Goal: Information Seeking & Learning: Learn about a topic

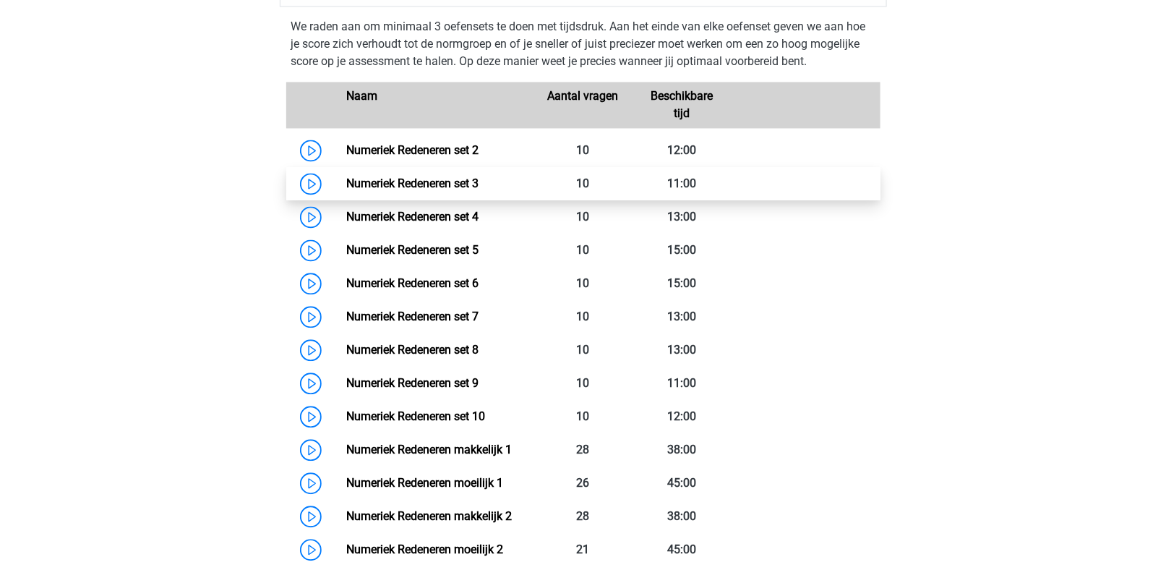
scroll to position [1084, 0]
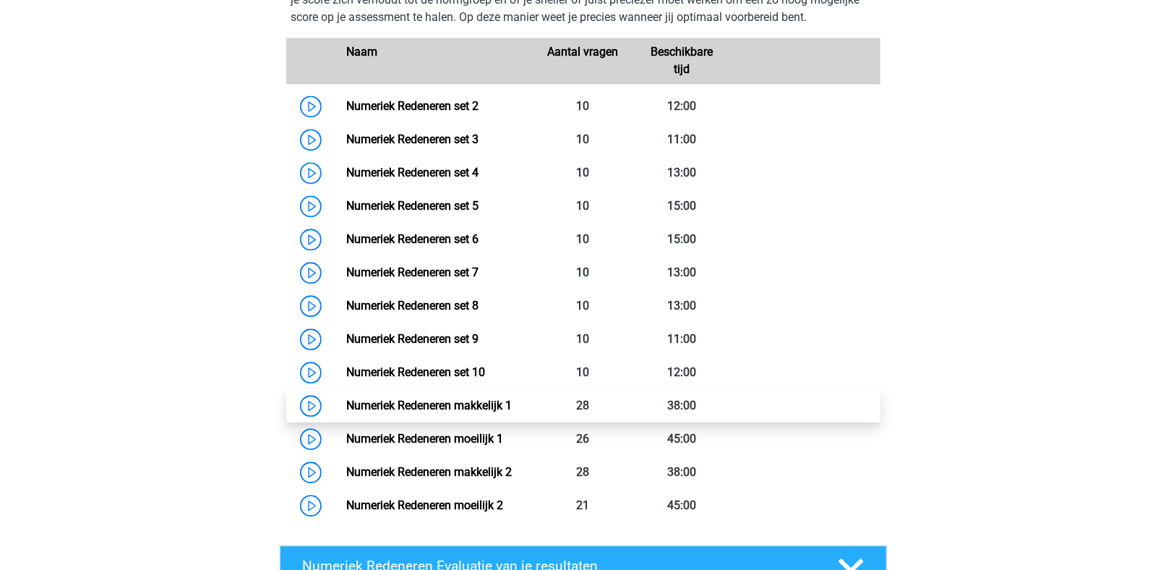
click at [406, 400] on link "Numeriek Redeneren makkelijk 1" at bounding box center [429, 405] width 166 height 14
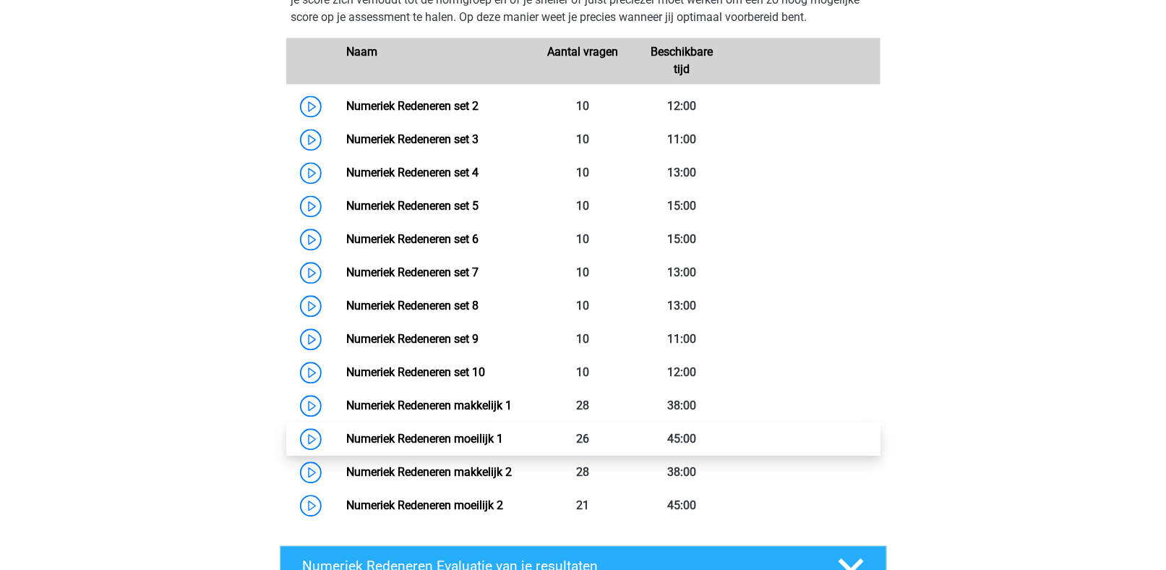
click at [471, 438] on link "Numeriek Redeneren moeilijk 1" at bounding box center [424, 439] width 157 height 14
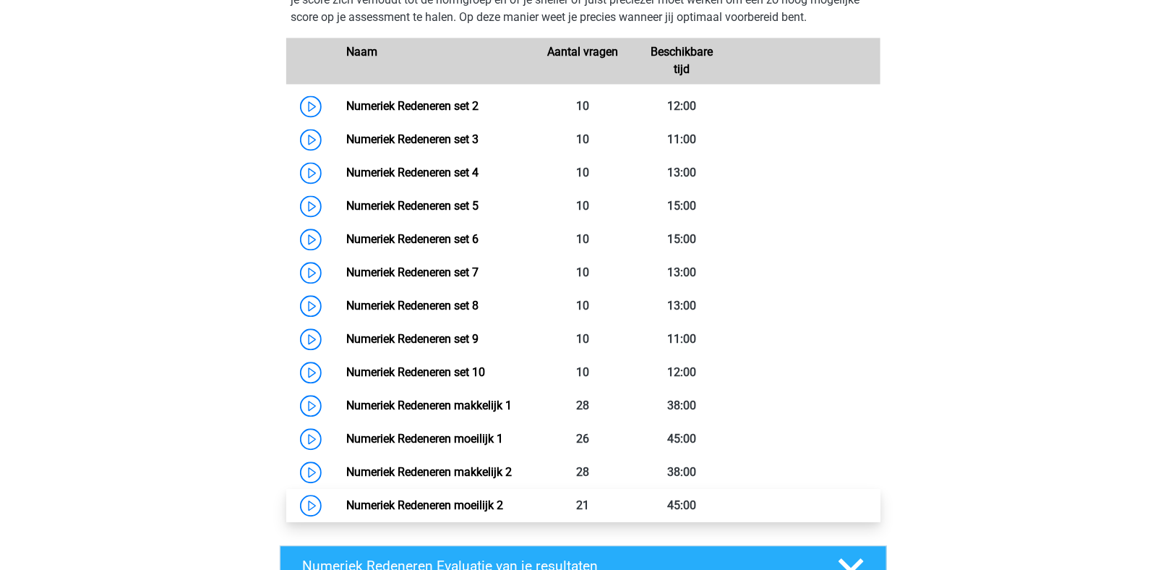
click at [450, 505] on link "Numeriek Redeneren moeilijk 2" at bounding box center [424, 505] width 157 height 14
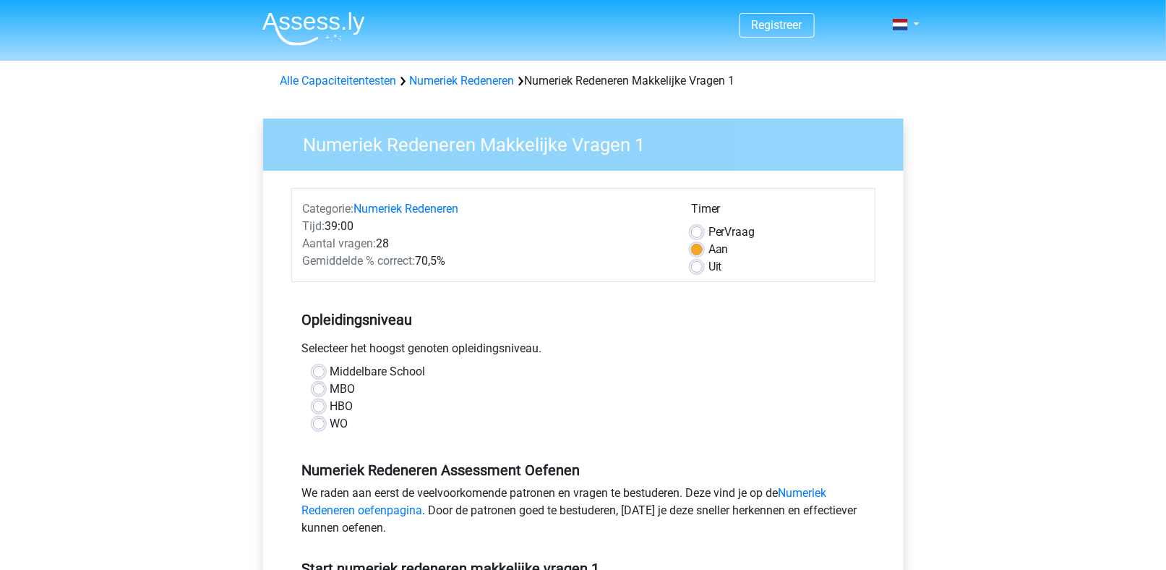
drag, startPoint x: 321, startPoint y: 404, endPoint x: 358, endPoint y: 418, distance: 39.3
click at [330, 406] on label "HBO" at bounding box center [341, 406] width 23 height 17
click at [321, 406] on input "HBO" at bounding box center [319, 405] width 12 height 14
radio input "true"
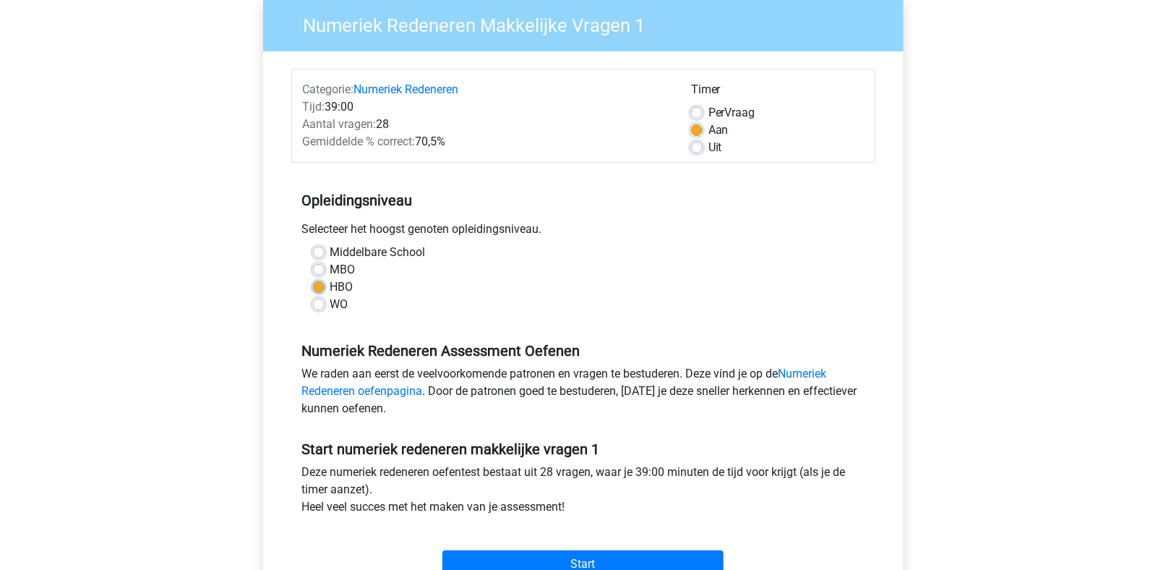
scroll to position [145, 0]
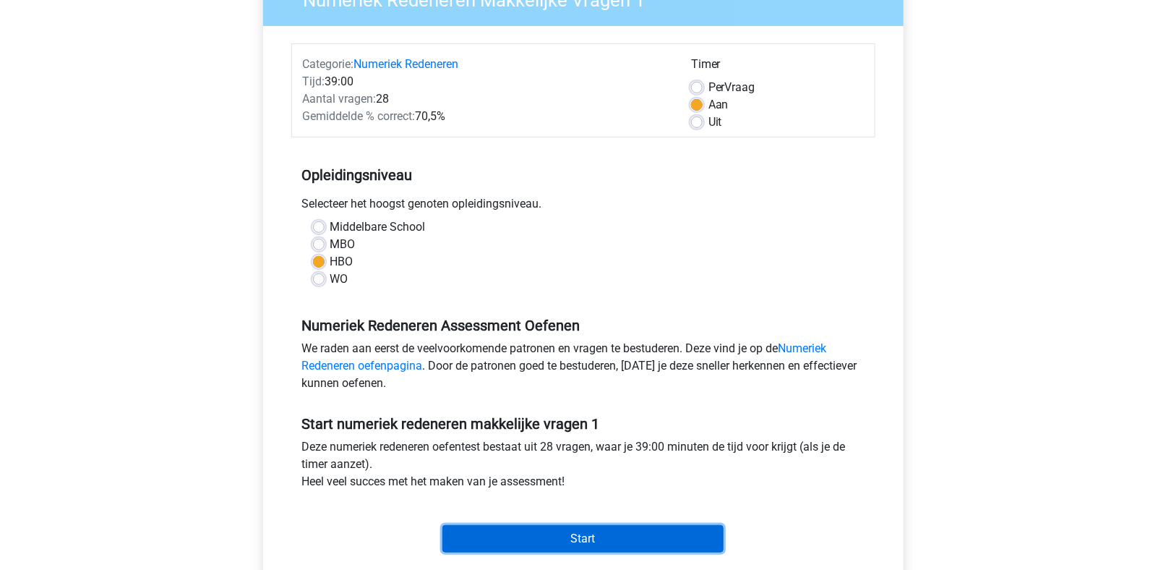
click at [606, 541] on input "Start" at bounding box center [582, 538] width 281 height 27
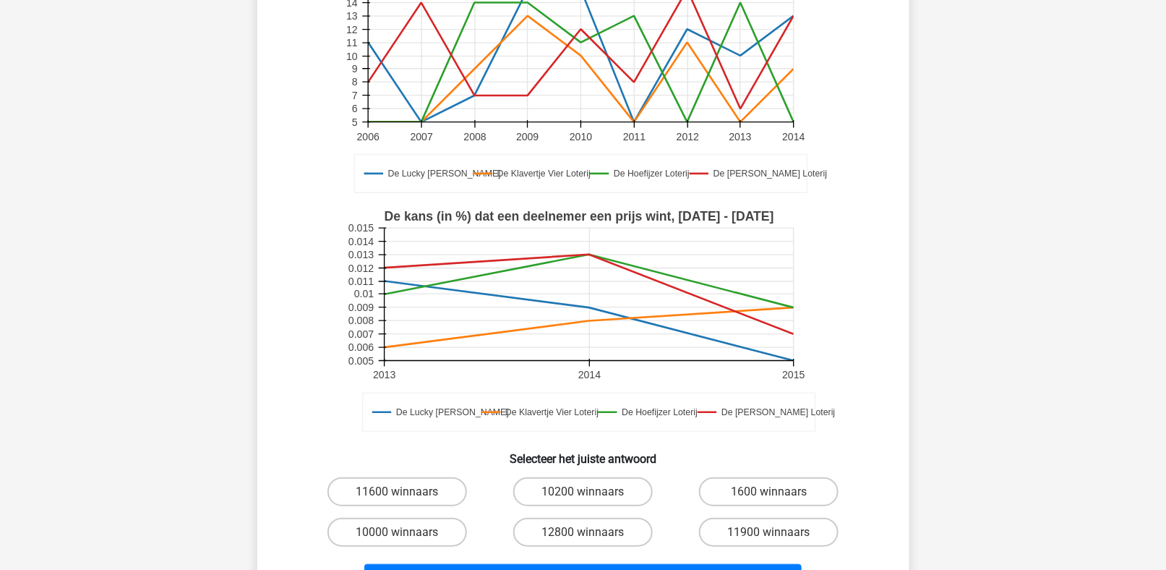
scroll to position [217, 0]
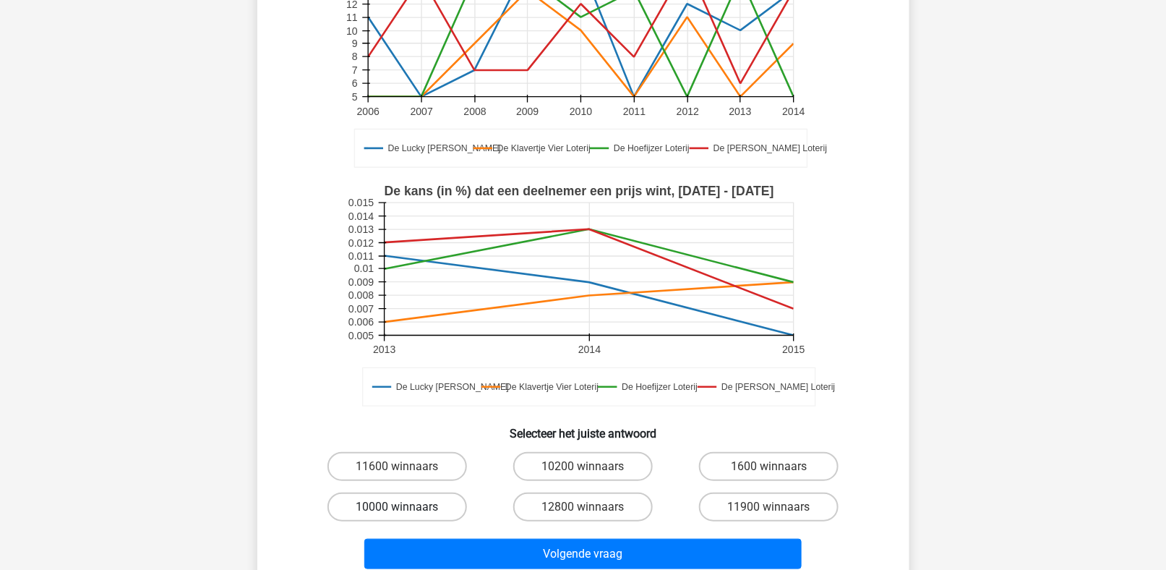
click at [419, 492] on label "10000 winnaars" at bounding box center [397, 506] width 140 height 29
click at [406, 507] on input "10000 winnaars" at bounding box center [401, 511] width 9 height 9
radio input "true"
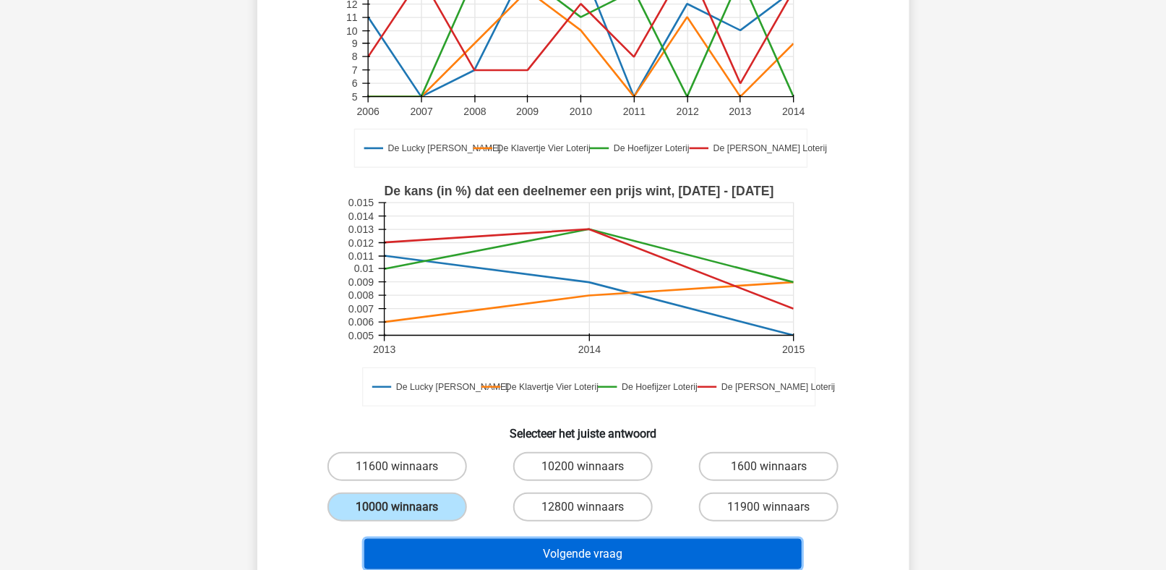
click at [564, 539] on button "Volgende vraag" at bounding box center [582, 554] width 437 height 30
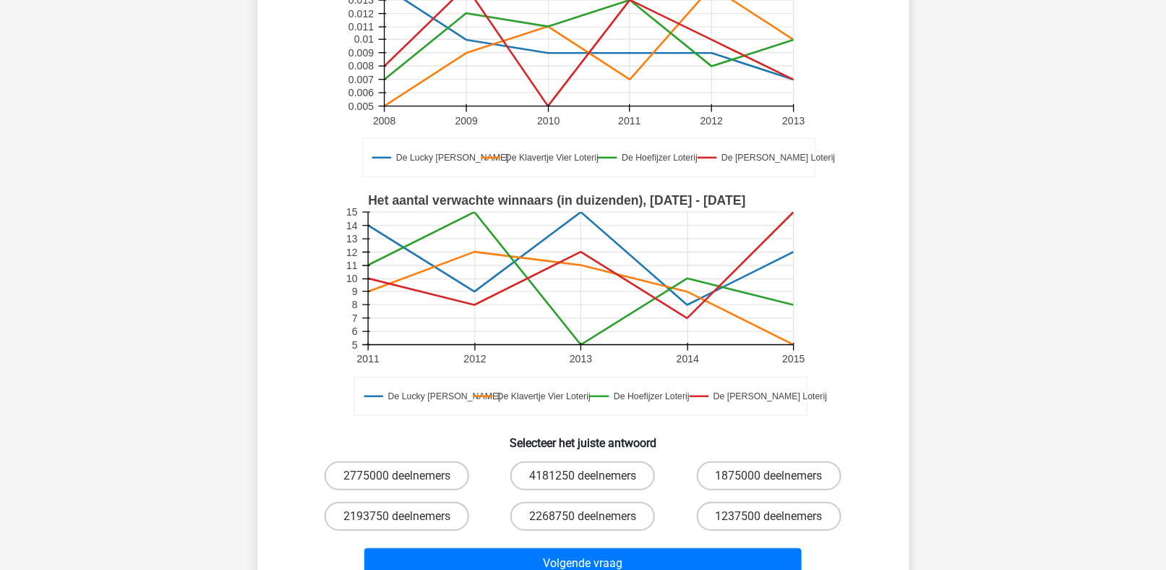
scroll to position [211, 0]
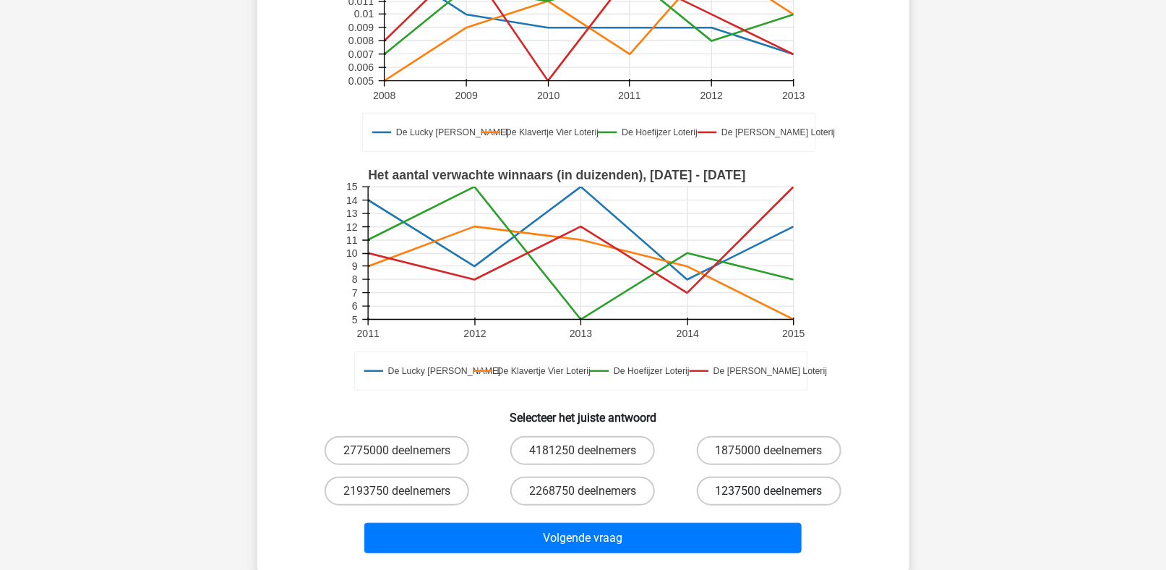
click at [764, 491] on label "1237500 deelnemers" at bounding box center [769, 490] width 145 height 29
click at [769, 491] on input "1237500 deelnemers" at bounding box center [773, 495] width 9 height 9
radio input "true"
click at [726, 452] on label "1875000 deelnemers" at bounding box center [769, 450] width 145 height 29
click at [769, 452] on input "1875000 deelnemers" at bounding box center [773, 454] width 9 height 9
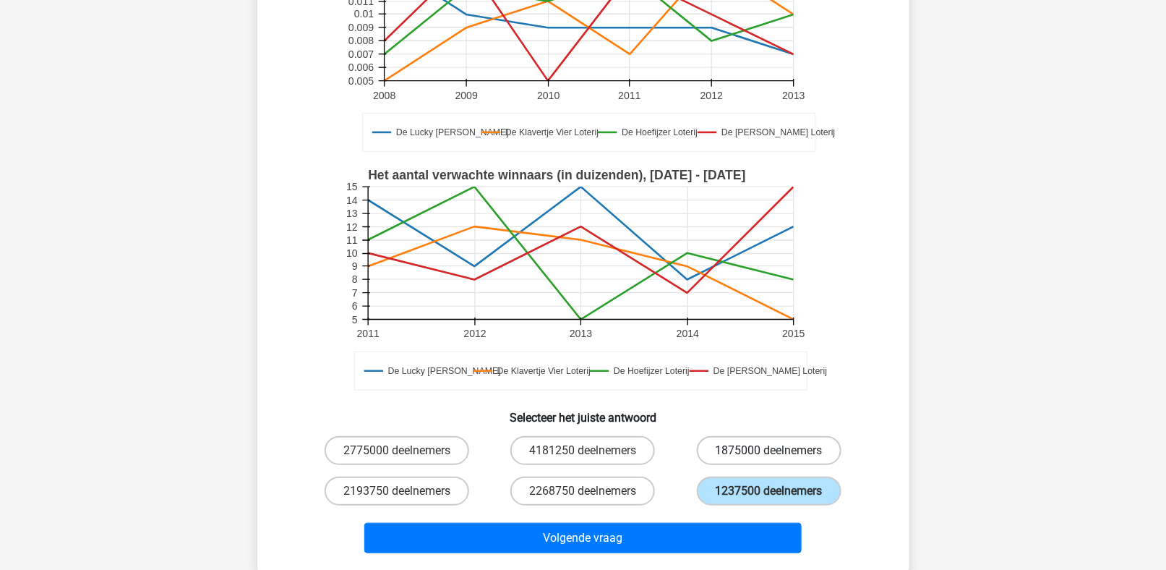
radio input "true"
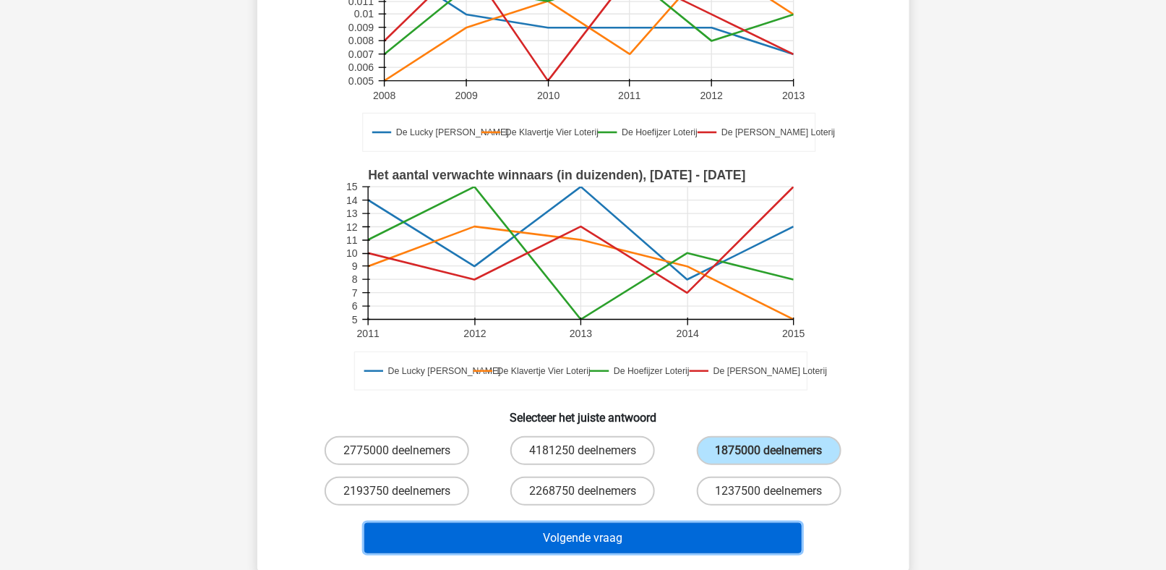
click at [656, 536] on button "Volgende vraag" at bounding box center [582, 538] width 437 height 30
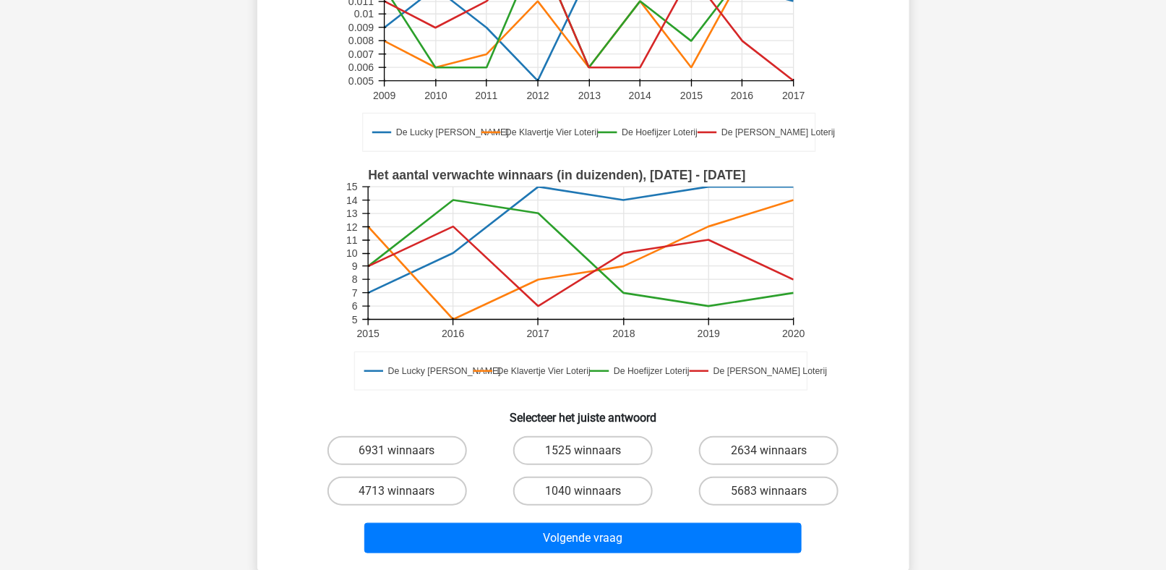
scroll to position [500, 0]
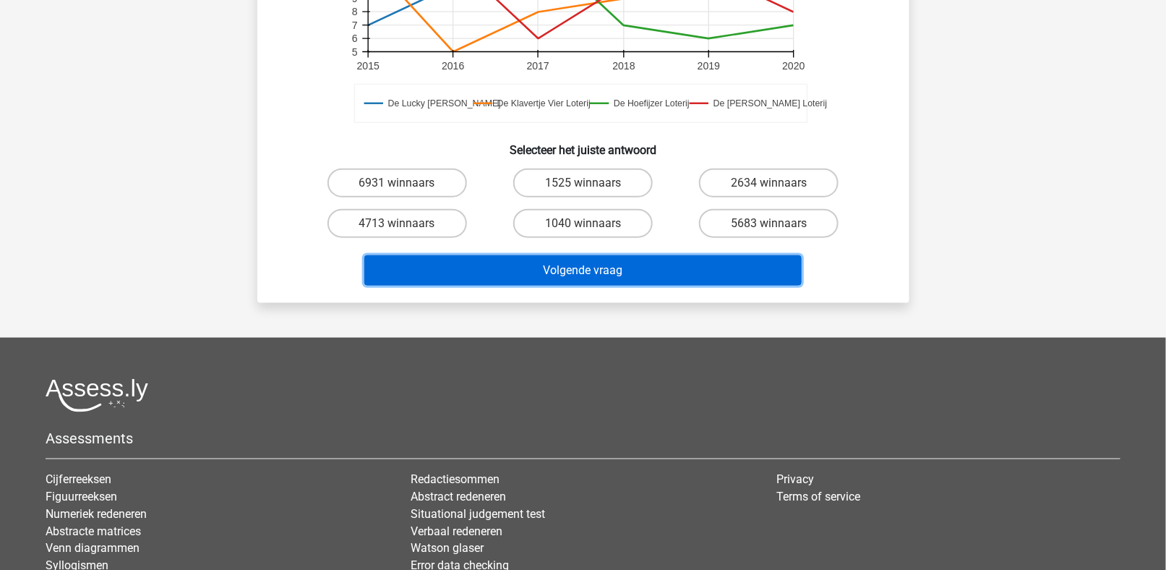
click at [622, 267] on button "Volgende vraag" at bounding box center [582, 270] width 437 height 30
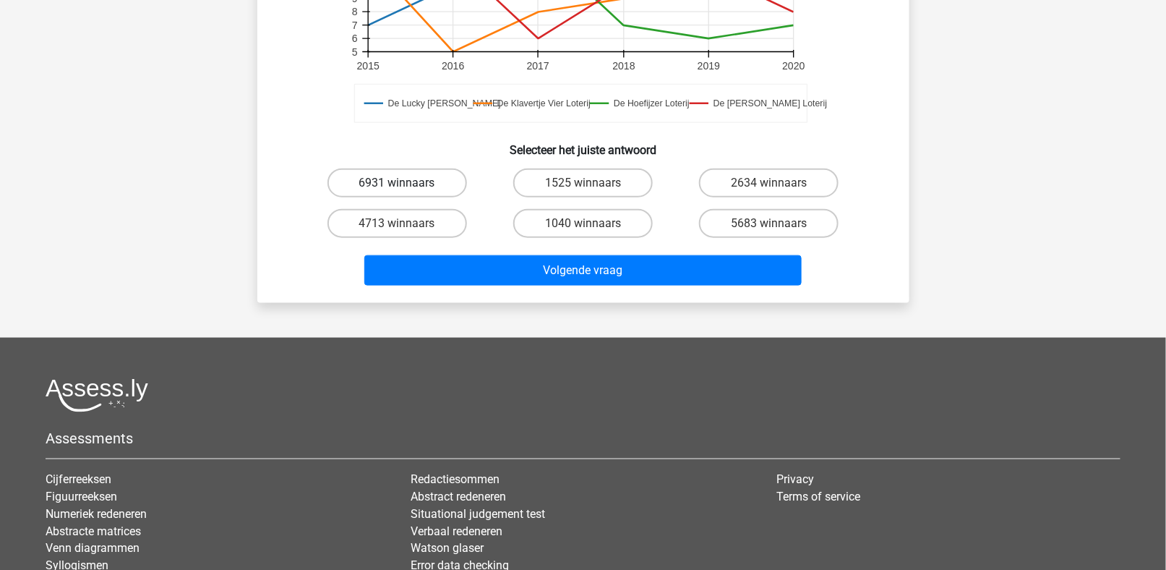
click at [453, 178] on label "6931 winnaars" at bounding box center [397, 182] width 140 height 29
click at [406, 183] on input "6931 winnaars" at bounding box center [401, 187] width 9 height 9
radio input "true"
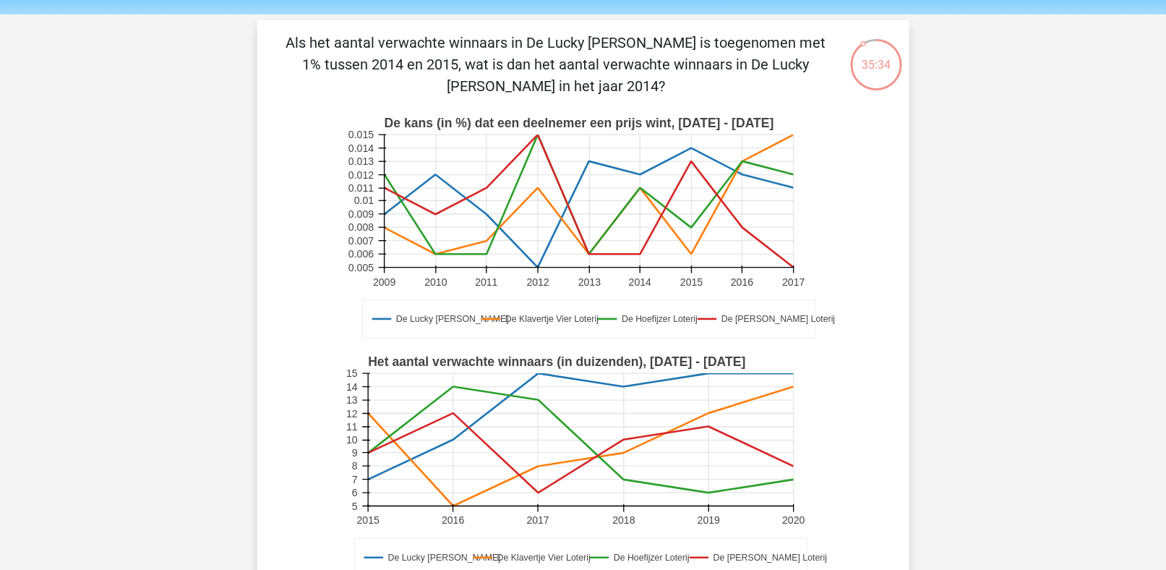
scroll to position [72, 0]
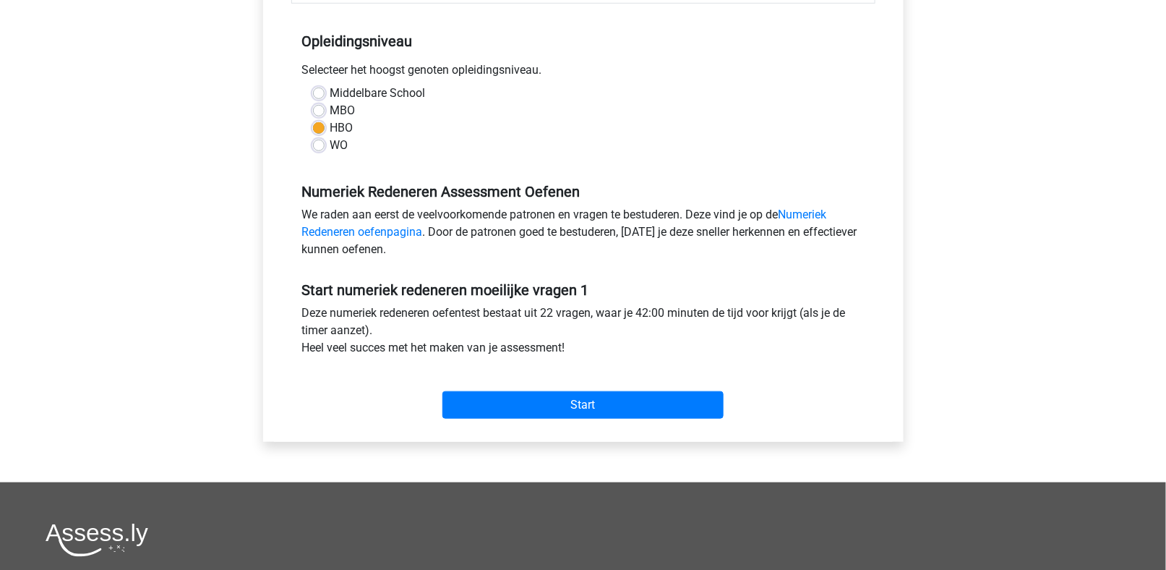
scroll to position [289, 0]
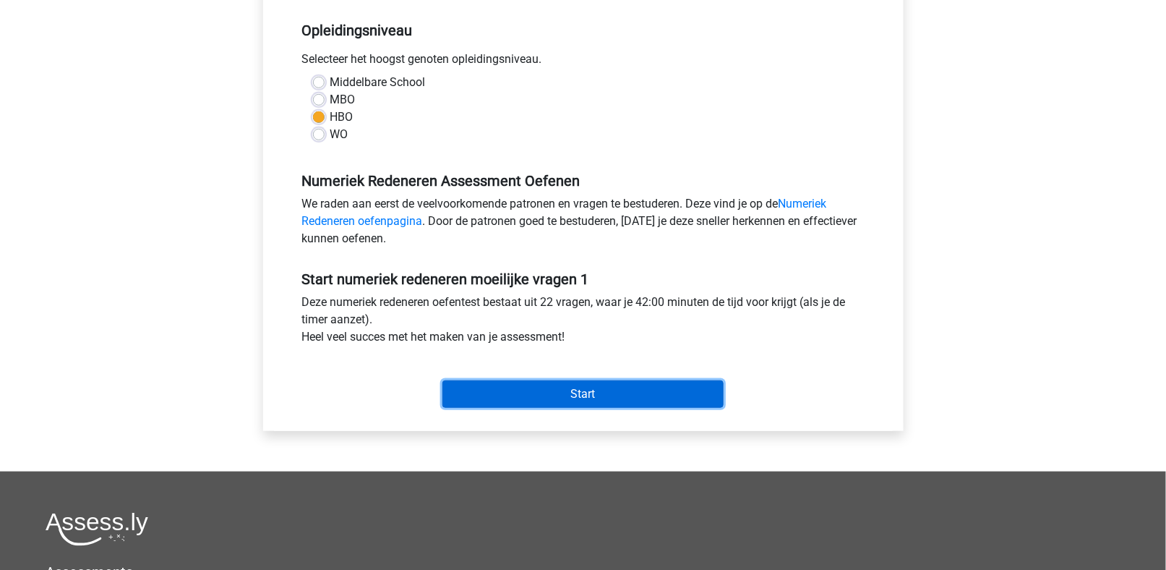
click at [546, 400] on input "Start" at bounding box center [582, 393] width 281 height 27
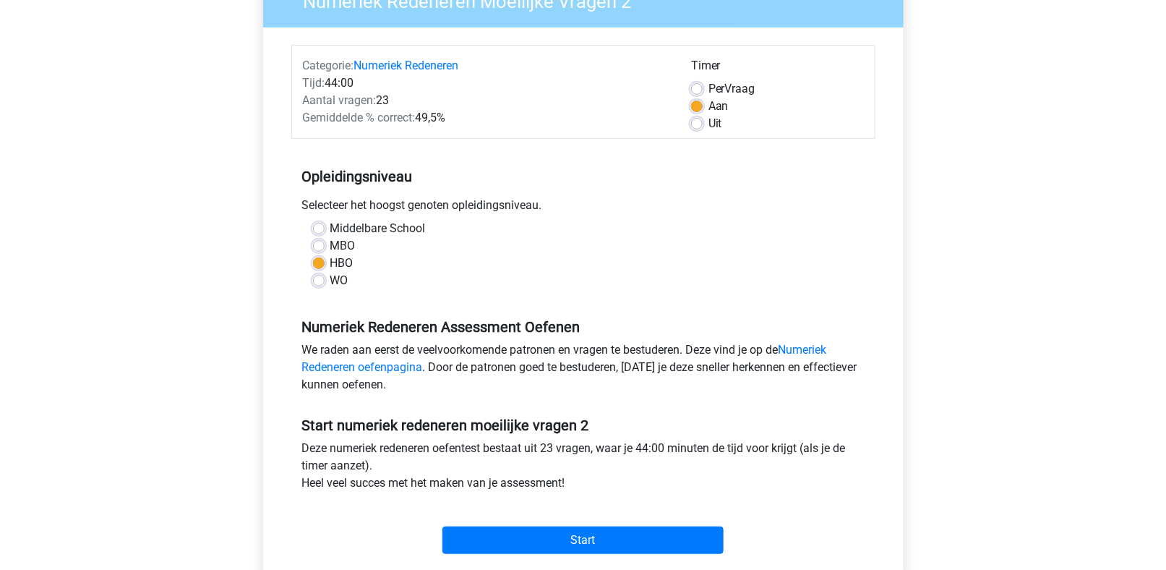
scroll to position [145, 0]
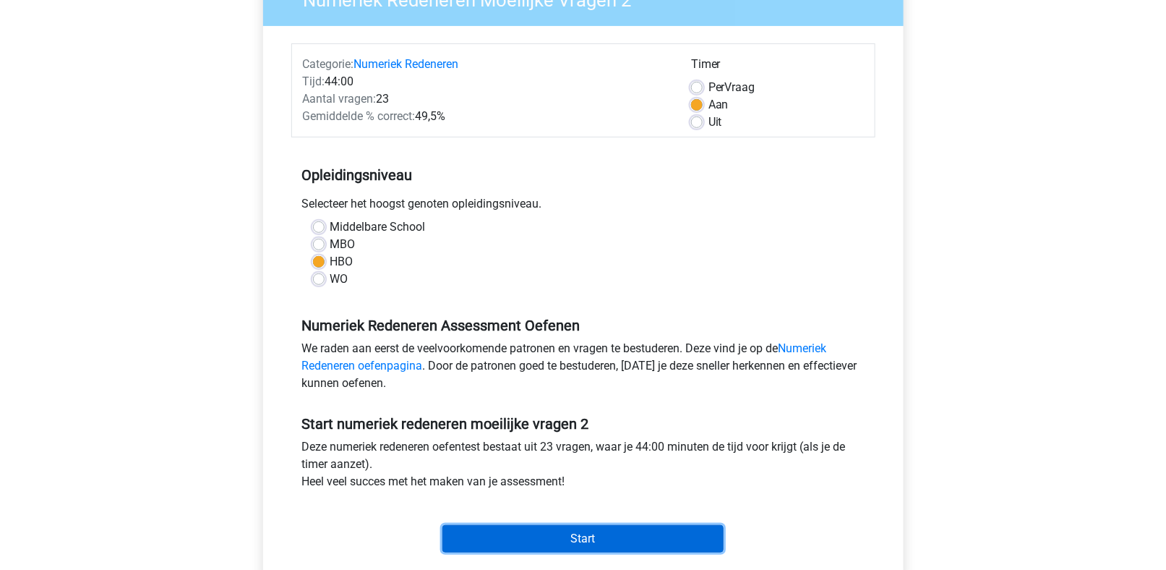
click at [562, 536] on input "Start" at bounding box center [582, 538] width 281 height 27
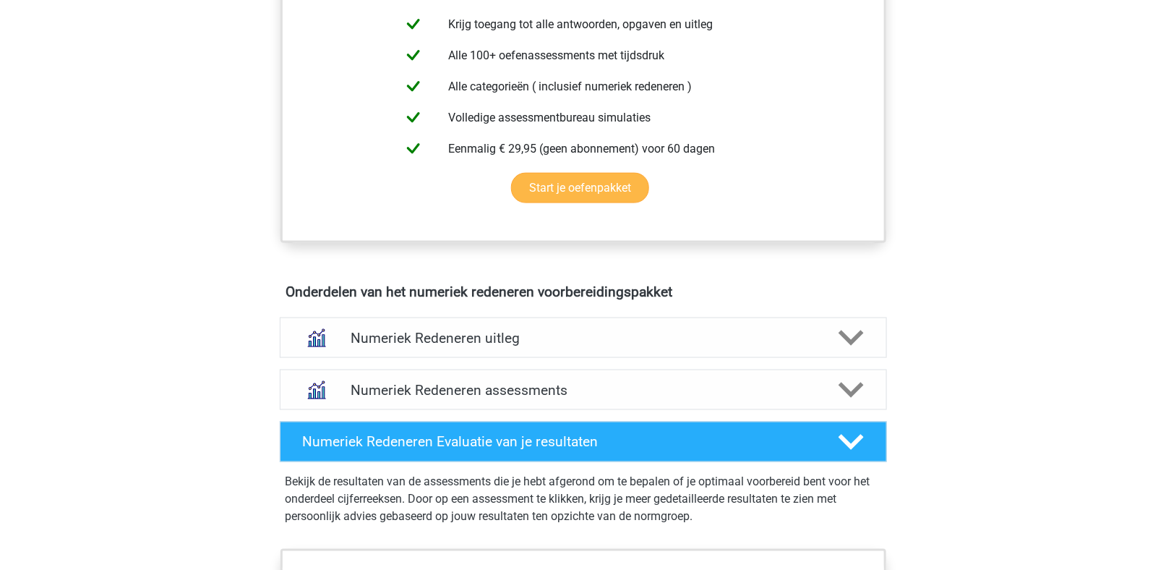
scroll to position [651, 0]
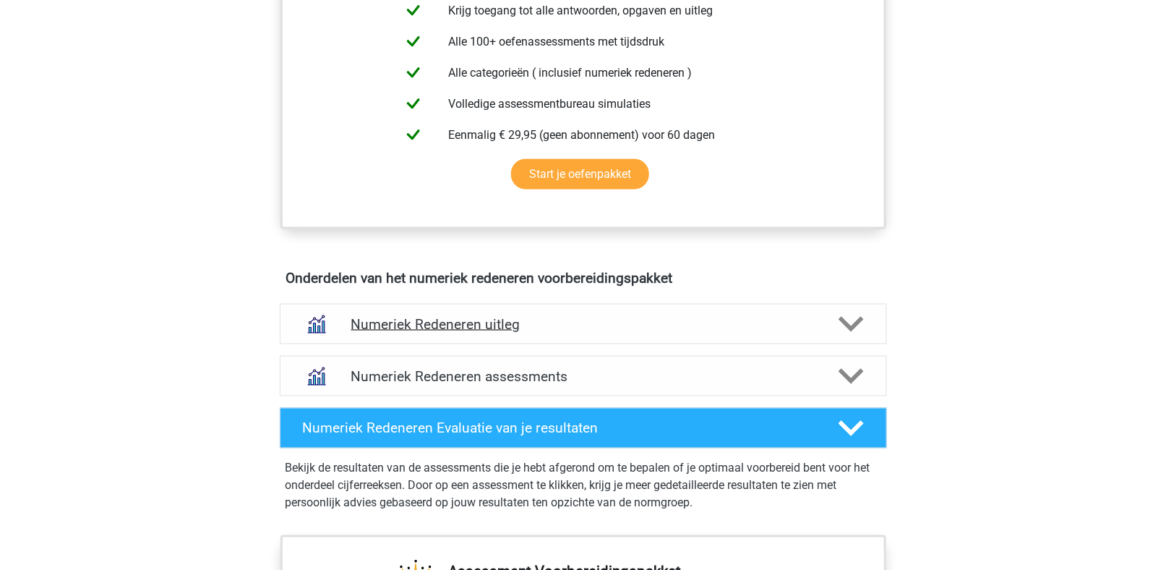
click at [850, 319] on icon at bounding box center [851, 324] width 25 height 25
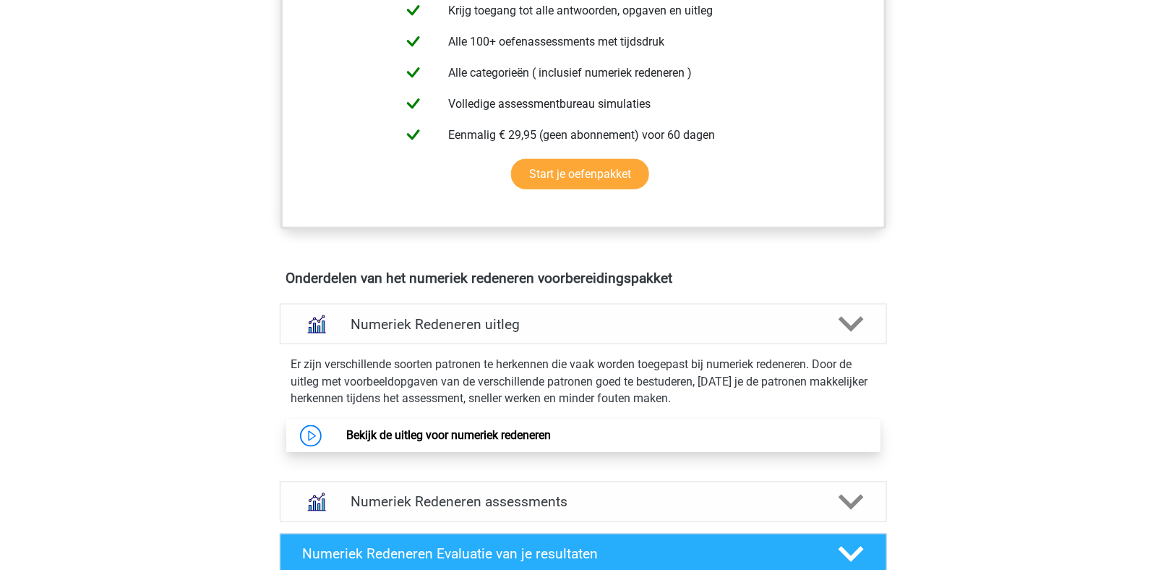
click at [501, 440] on link "Bekijk de uitleg voor numeriek redeneren" at bounding box center [448, 436] width 205 height 14
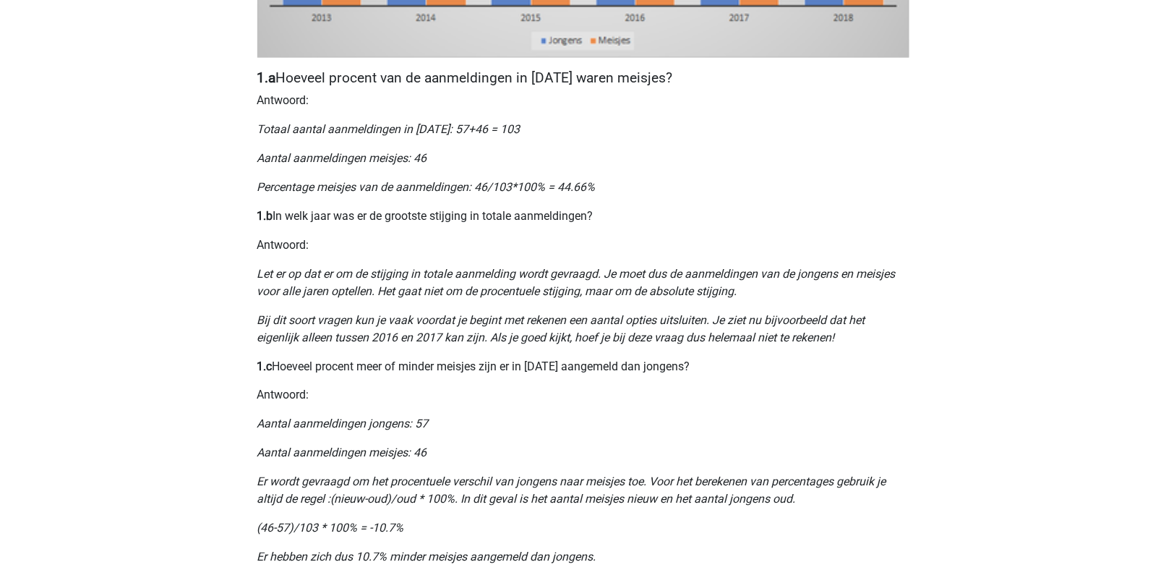
scroll to position [651, 0]
